Goal: Task Accomplishment & Management: Complete application form

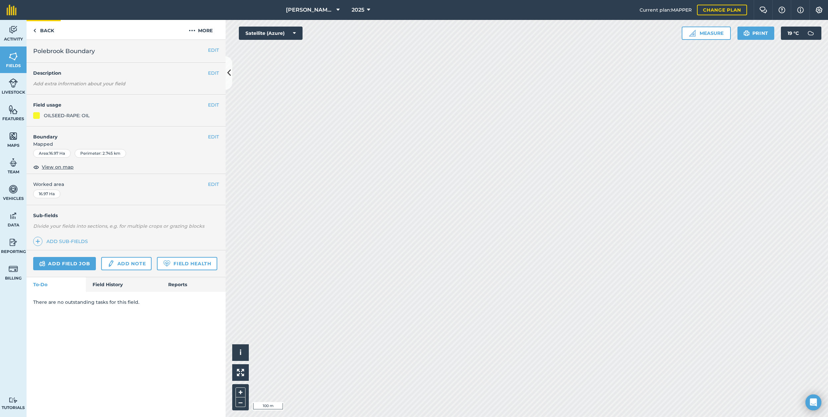
click at [52, 28] on link "Back" at bounding box center [44, 30] width 34 height 20
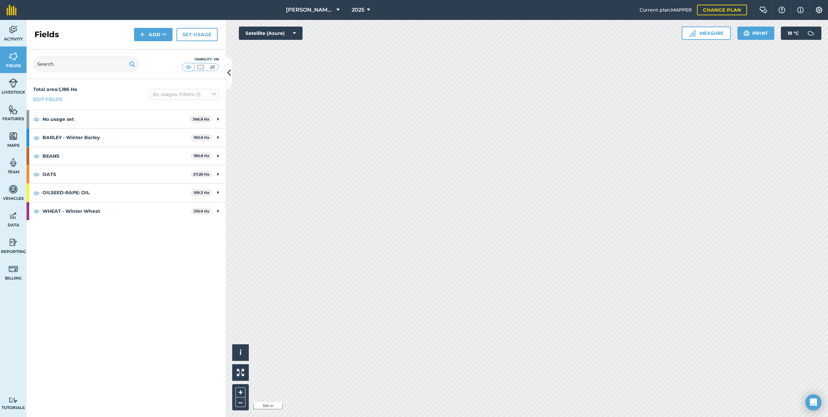
click at [197, 34] on link "Set usage" at bounding box center [197, 34] width 41 height 13
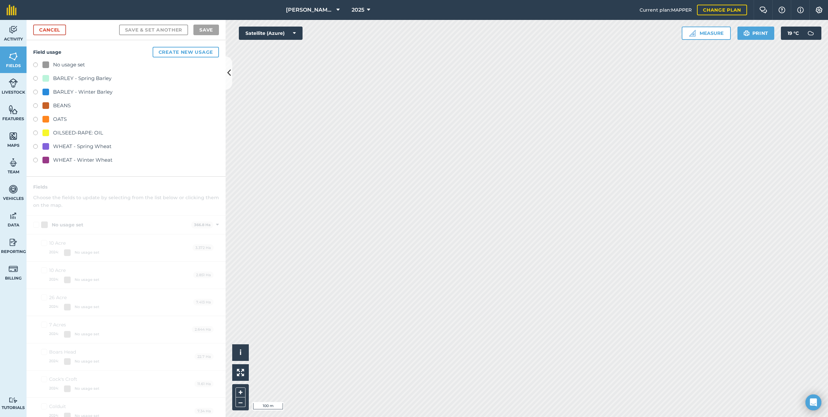
click at [56, 31] on link "Cancel" at bounding box center [49, 30] width 33 height 11
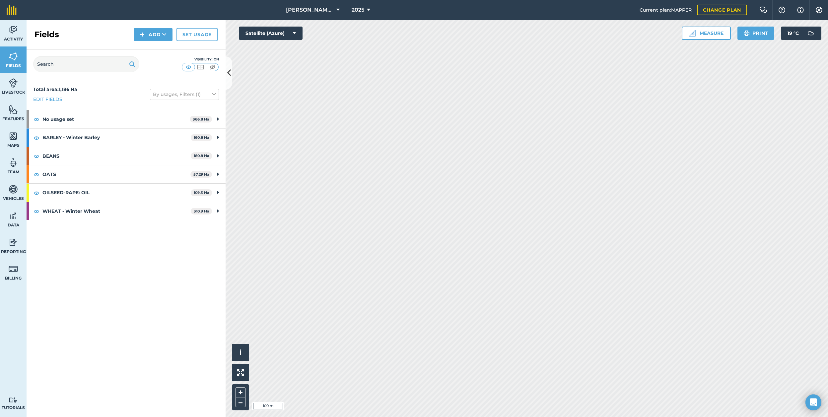
click at [162, 34] on button "Add" at bounding box center [153, 34] width 38 height 13
click at [158, 53] on link "Draw" at bounding box center [153, 49] width 37 height 15
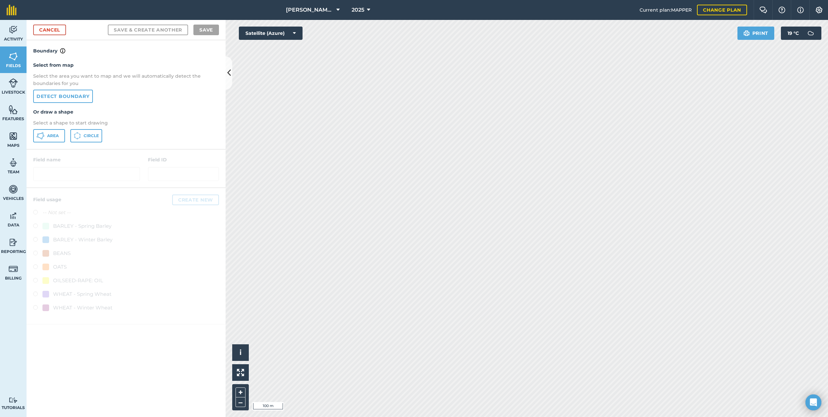
click at [50, 135] on span "Area" at bounding box center [53, 135] width 12 height 5
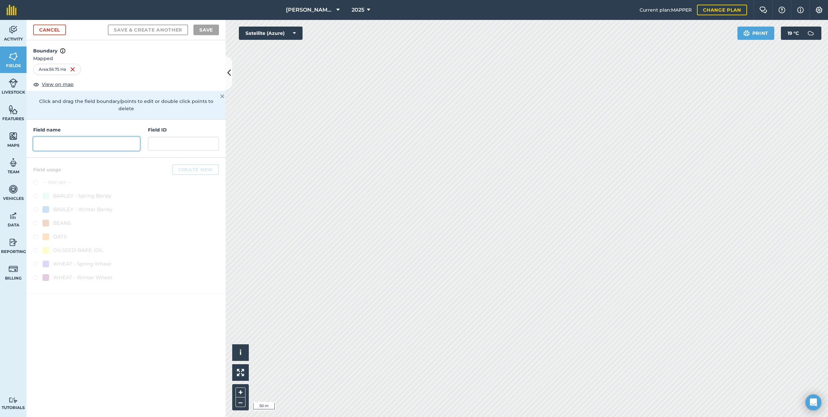
click at [85, 140] on input "text" at bounding box center [86, 144] width 107 height 14
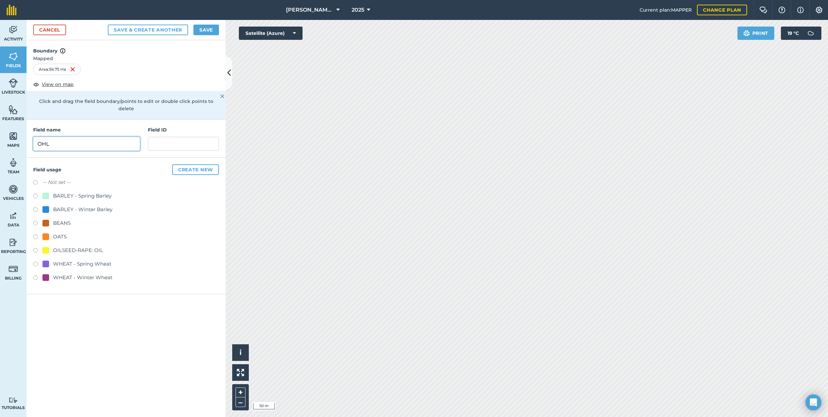
type input "OHL"
click at [36, 248] on label at bounding box center [37, 251] width 9 height 7
radio input "true"
click at [36, 193] on label at bounding box center [37, 196] width 9 height 7
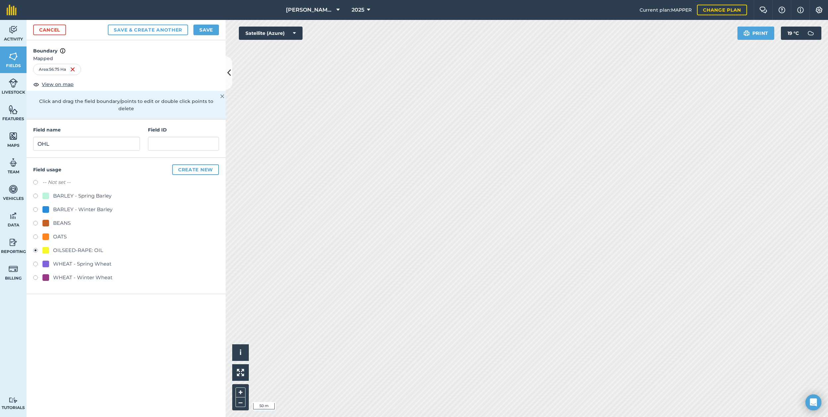
radio input "true"
click at [205, 28] on button "Save" at bounding box center [206, 30] width 26 height 11
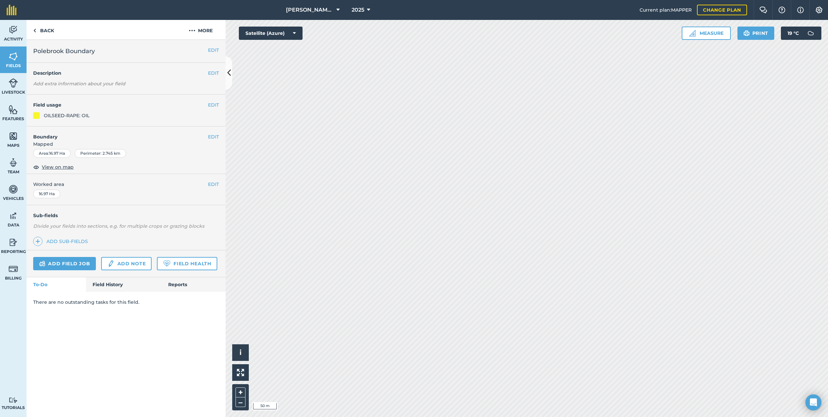
click at [216, 136] on button "EDIT" at bounding box center [213, 136] width 11 height 7
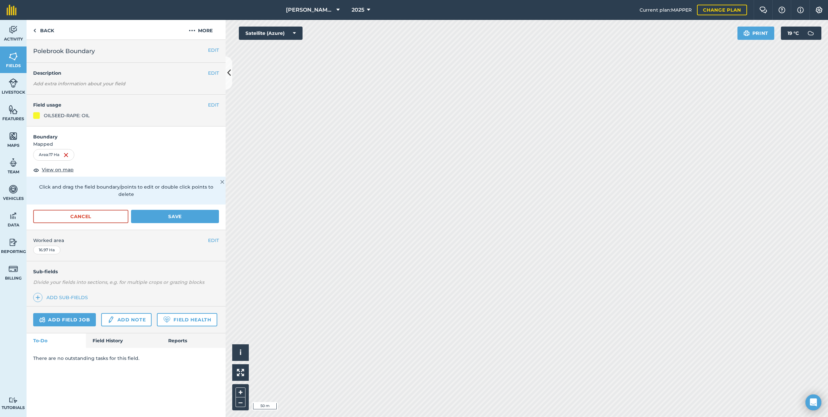
click at [171, 210] on button "Save" at bounding box center [175, 216] width 88 height 13
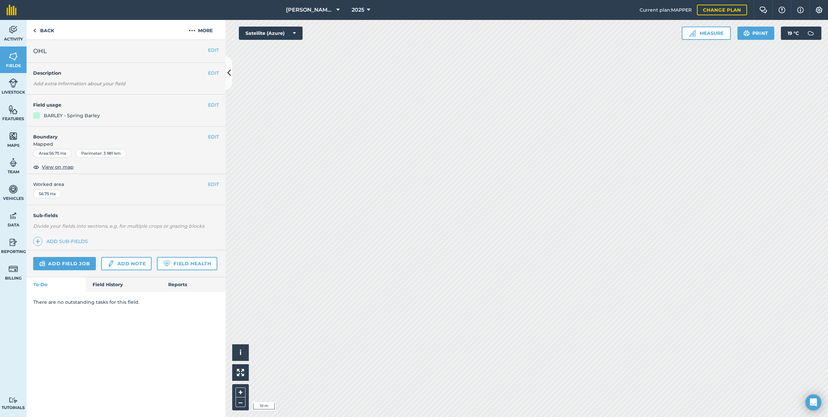
click at [217, 138] on button "EDIT" at bounding box center [213, 136] width 11 height 7
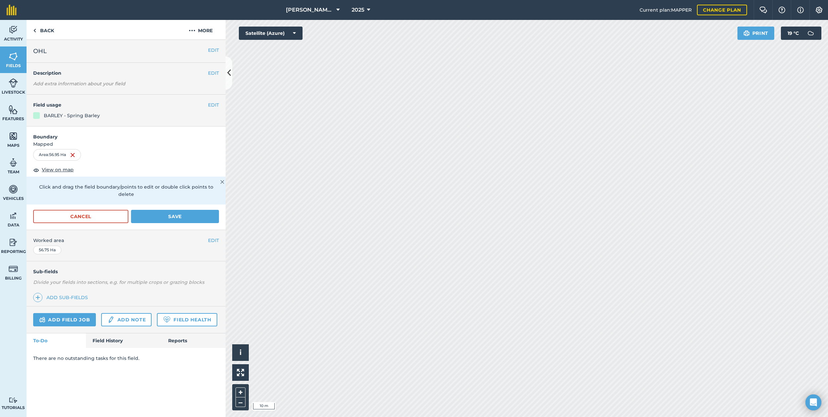
click at [618, 416] on html "[PERSON_NAME] C 2025 Current plan : MAPPER Change plan Farm Chat Help Info Sett…" at bounding box center [414, 208] width 828 height 417
click at [186, 210] on button "Save" at bounding box center [175, 216] width 88 height 13
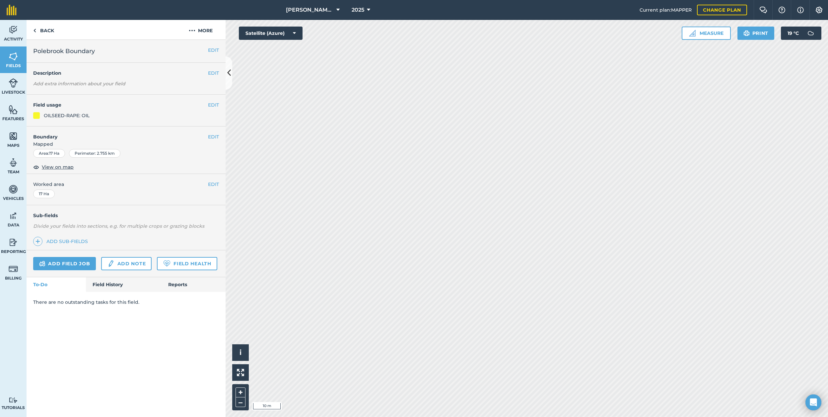
click at [212, 134] on button "EDIT" at bounding box center [213, 136] width 11 height 7
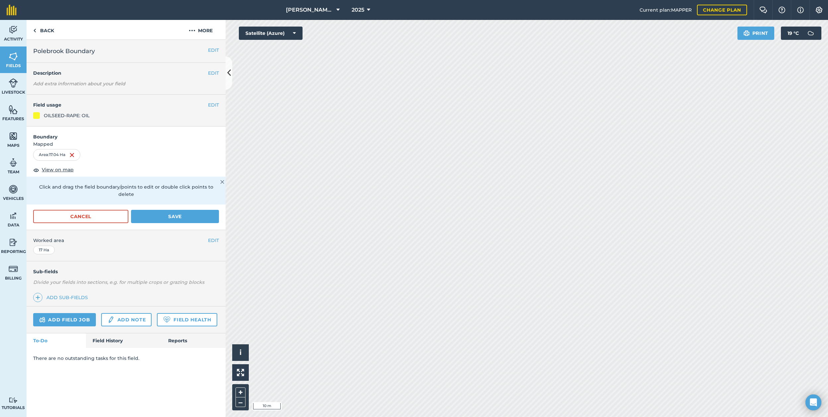
drag, startPoint x: 201, startPoint y: 205, endPoint x: 222, endPoint y: 205, distance: 20.2
click at [201, 210] on button "Save" at bounding box center [175, 216] width 88 height 13
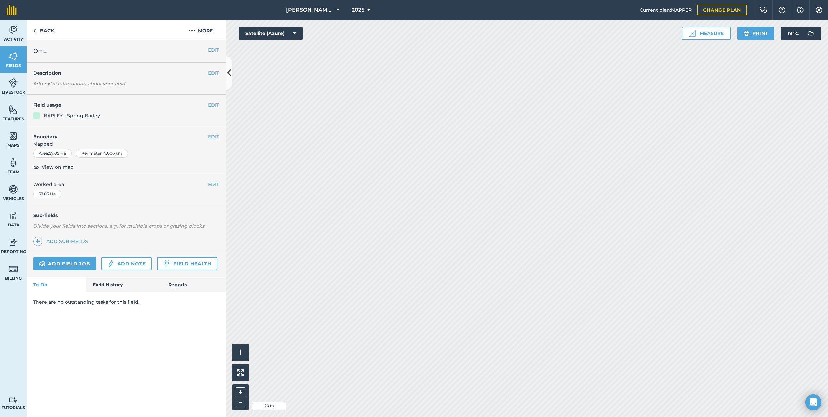
click at [214, 136] on button "EDIT" at bounding box center [213, 136] width 11 height 7
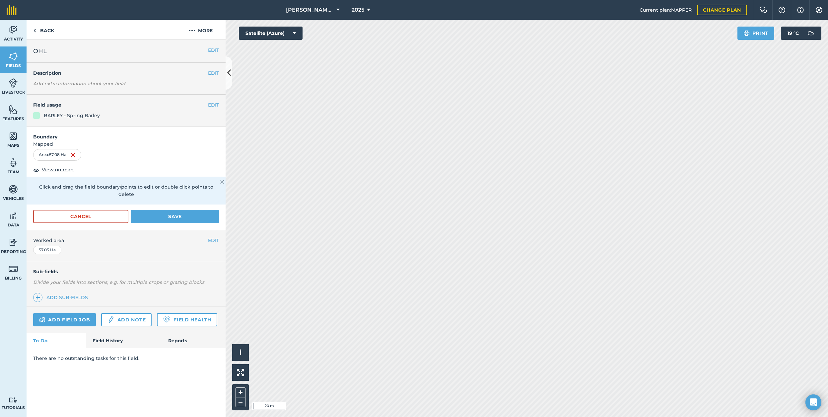
drag, startPoint x: 170, startPoint y: 210, endPoint x: 185, endPoint y: 211, distance: 15.3
click at [170, 210] on button "Save" at bounding box center [175, 216] width 88 height 13
